Goal: Check status: Check status

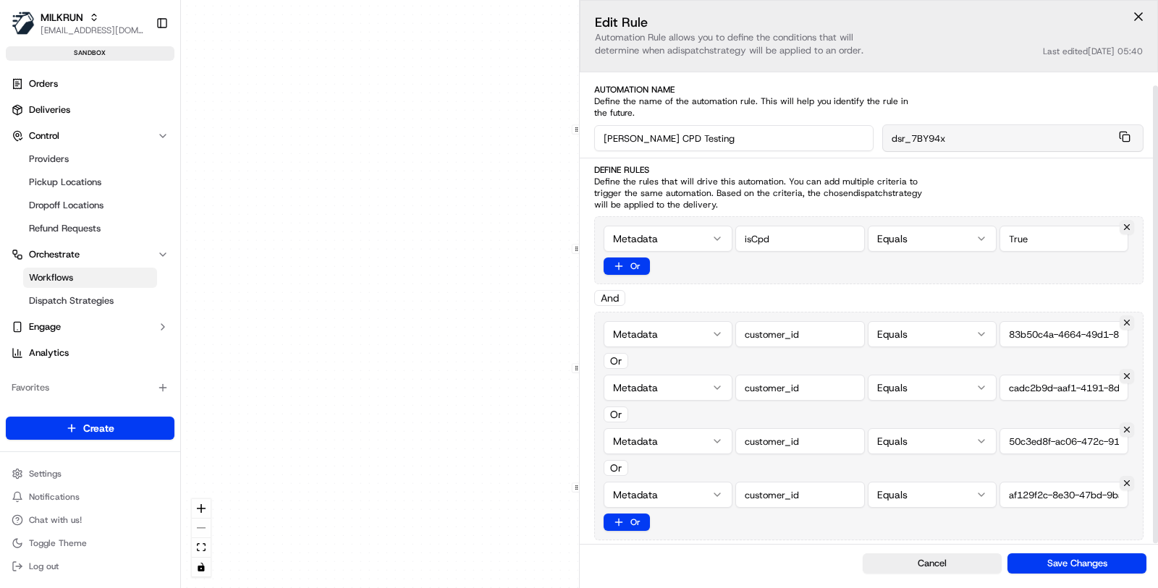
scroll to position [101, 0]
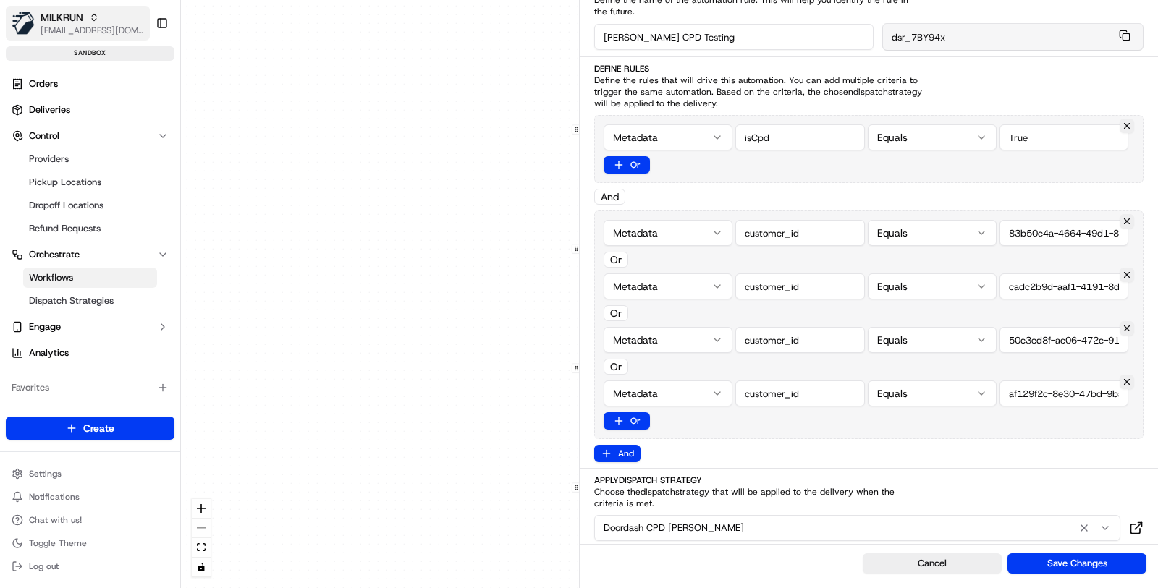
click at [84, 27] on span "[EMAIL_ADDRESS][DOMAIN_NAME]" at bounding box center [92, 31] width 103 height 12
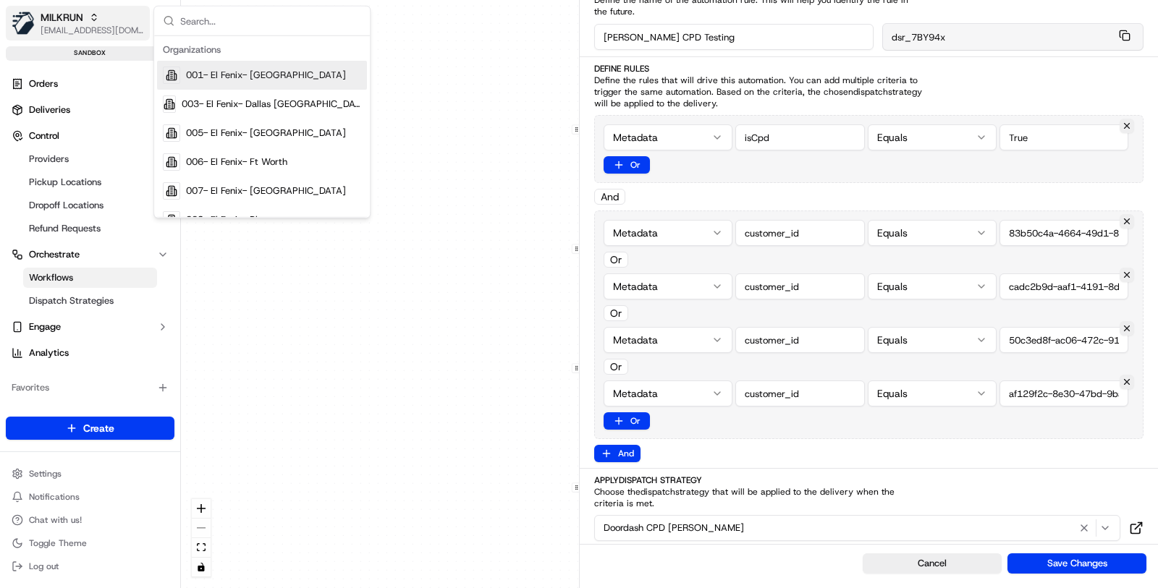
type input "e"
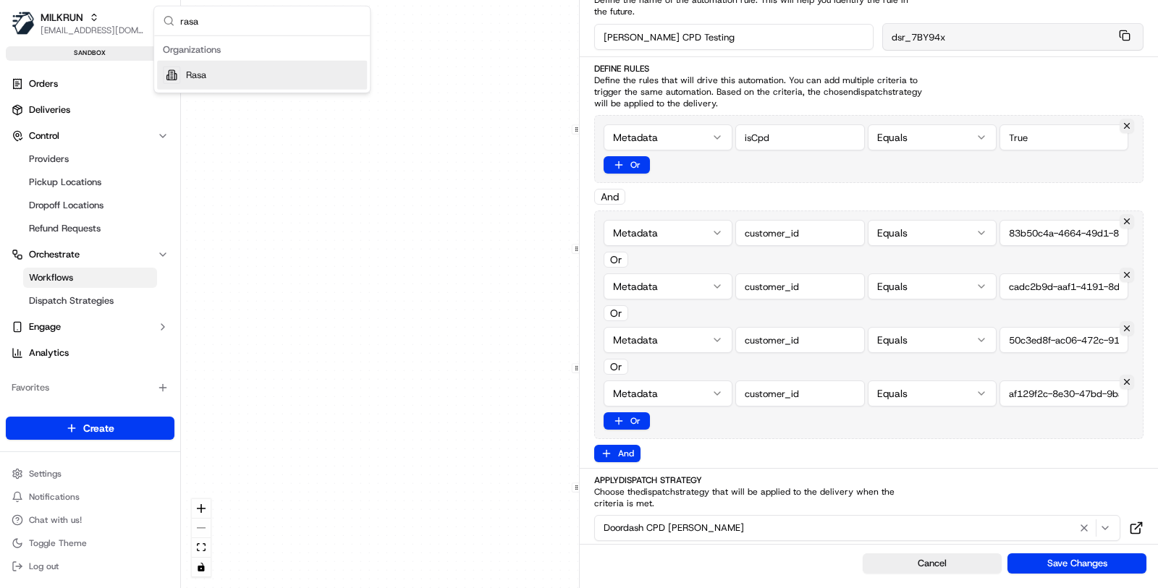
type input "rasa"
click at [252, 74] on div "Rasa" at bounding box center [262, 75] width 210 height 29
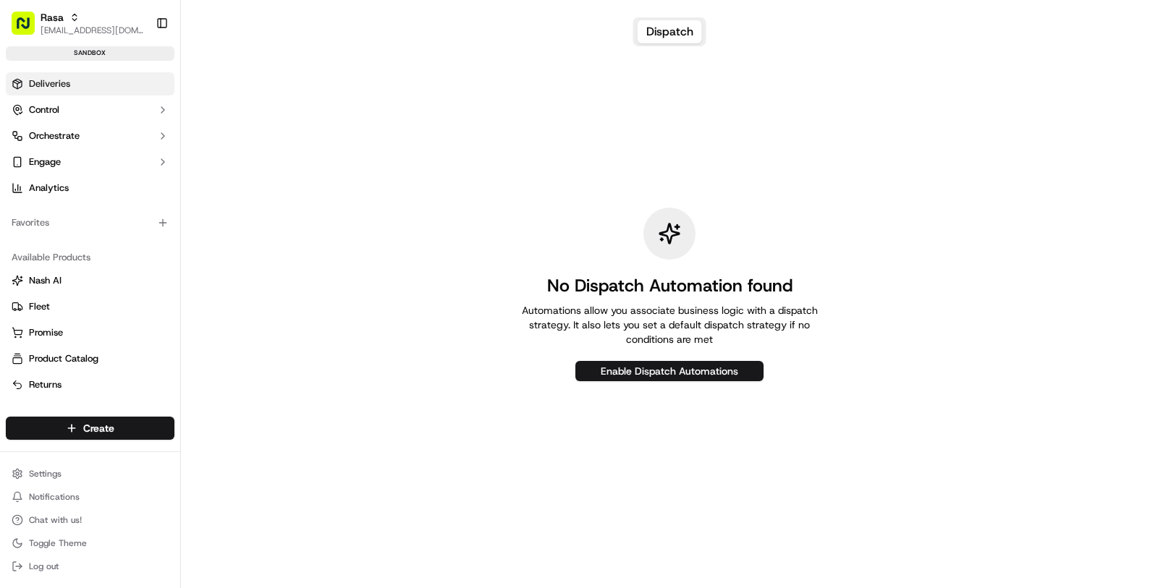
click at [115, 79] on link "Deliveries" at bounding box center [90, 83] width 169 height 23
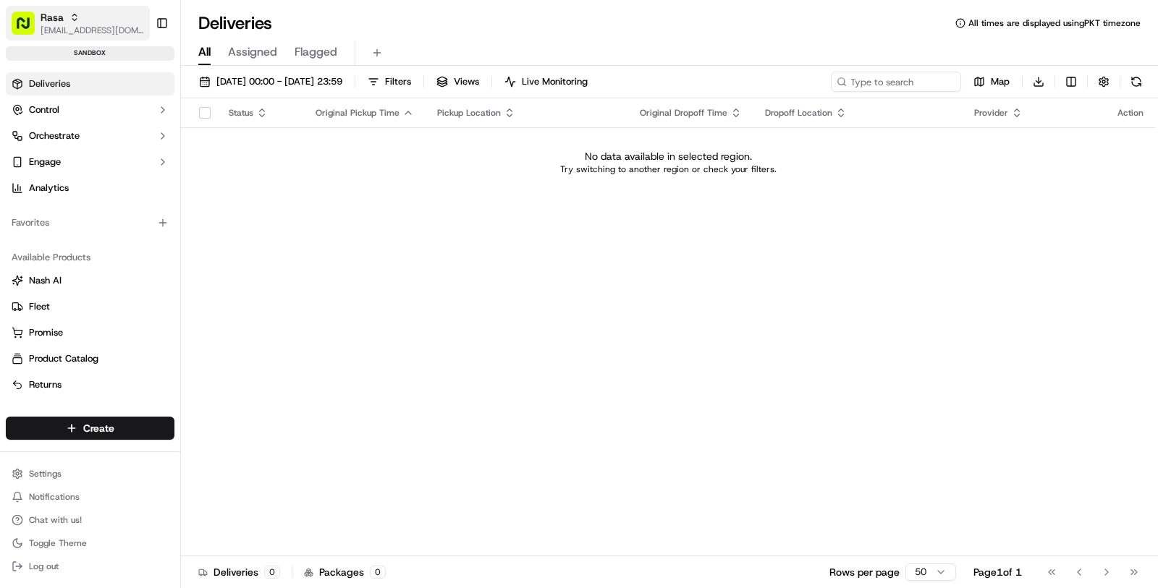
click at [84, 23] on div "Rasa" at bounding box center [92, 17] width 103 height 14
